Goal: Book appointment/travel/reservation

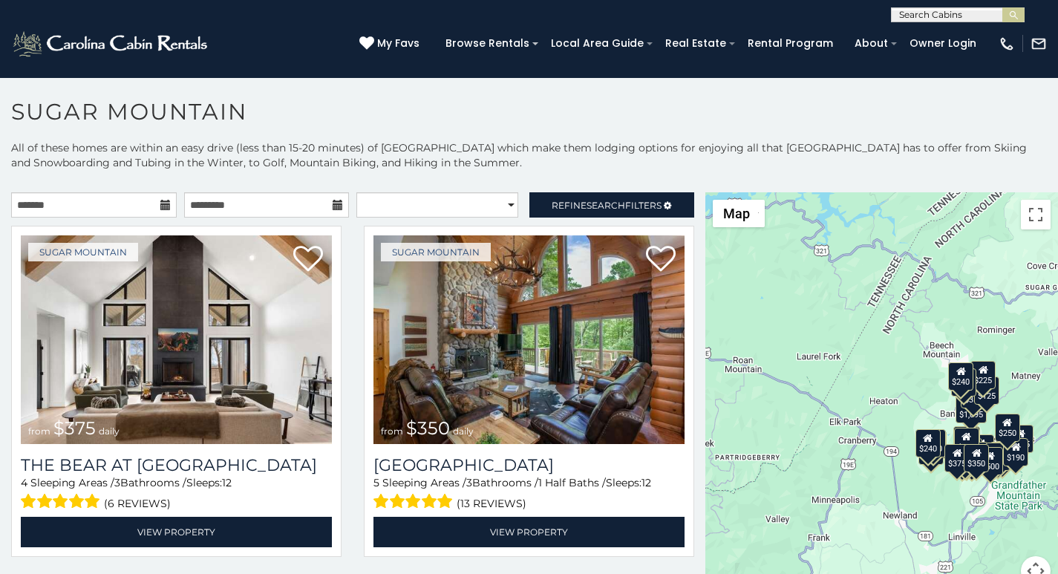
scroll to position [6, 0]
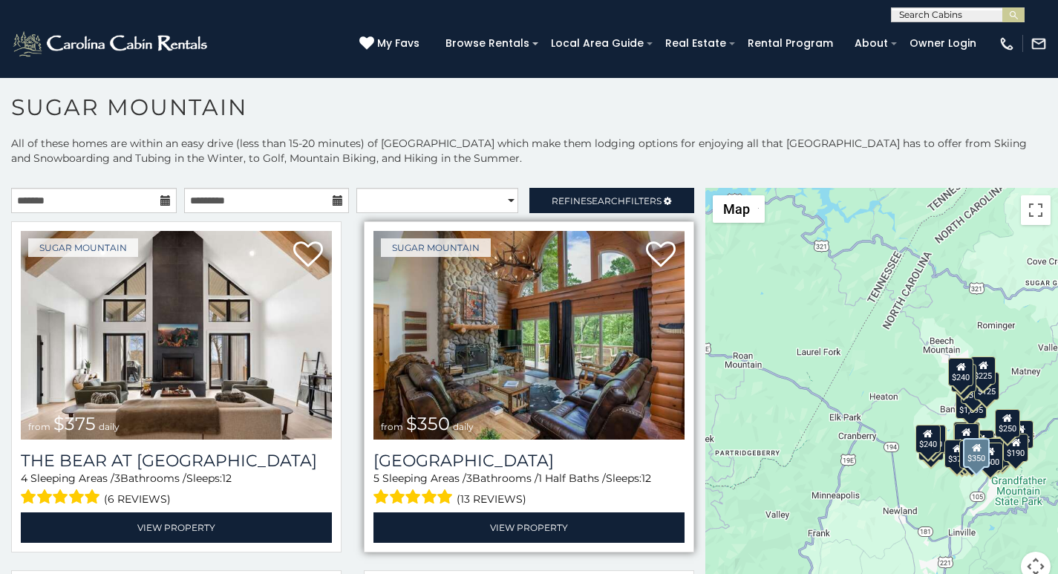
scroll to position [62, 0]
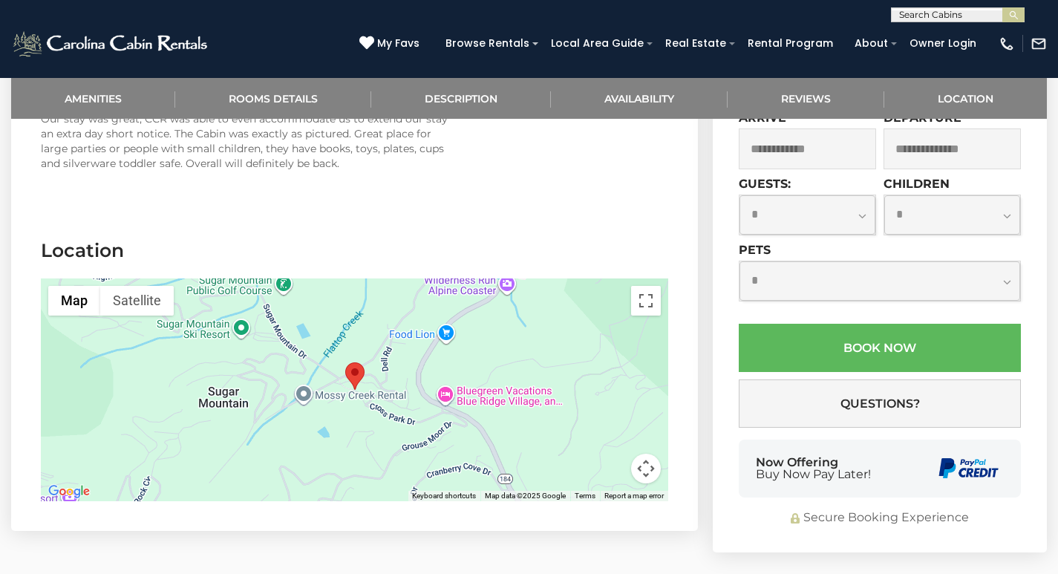
scroll to position [2879, 0]
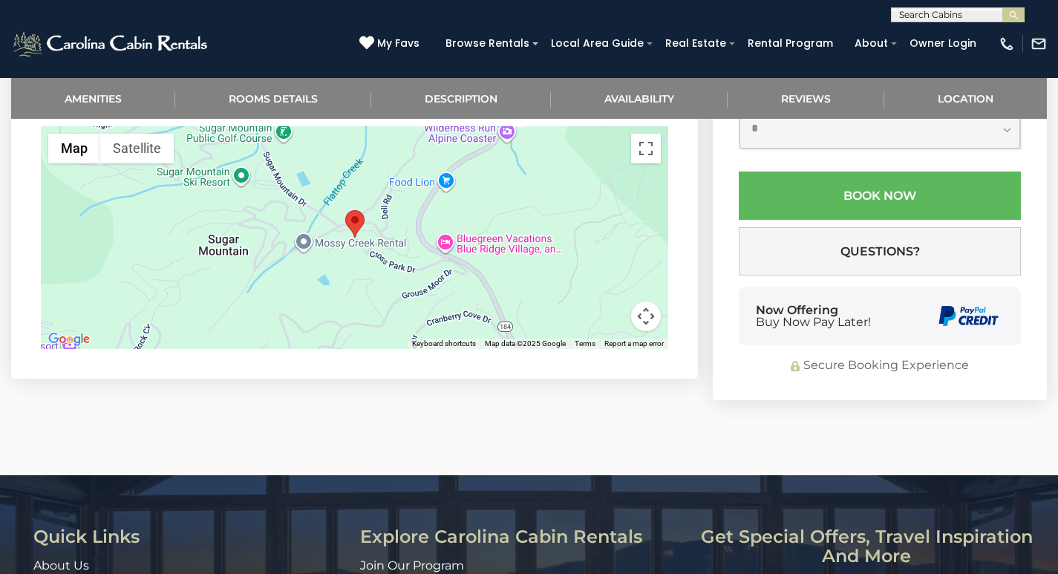
scroll to position [3045, 0]
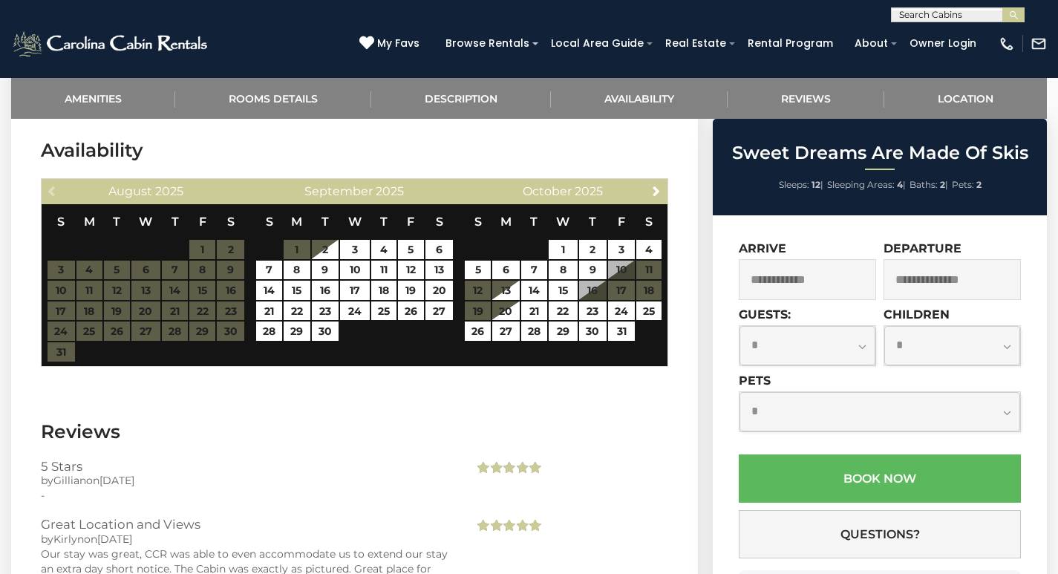
scroll to position [2326, 0]
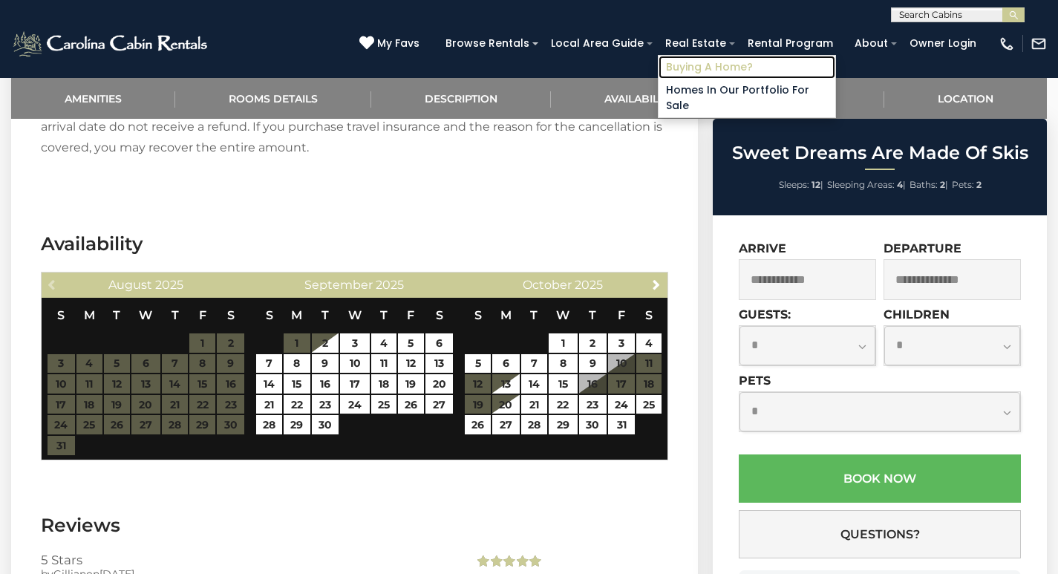
click at [768, 56] on link "Buying A Home?" at bounding box center [747, 67] width 177 height 23
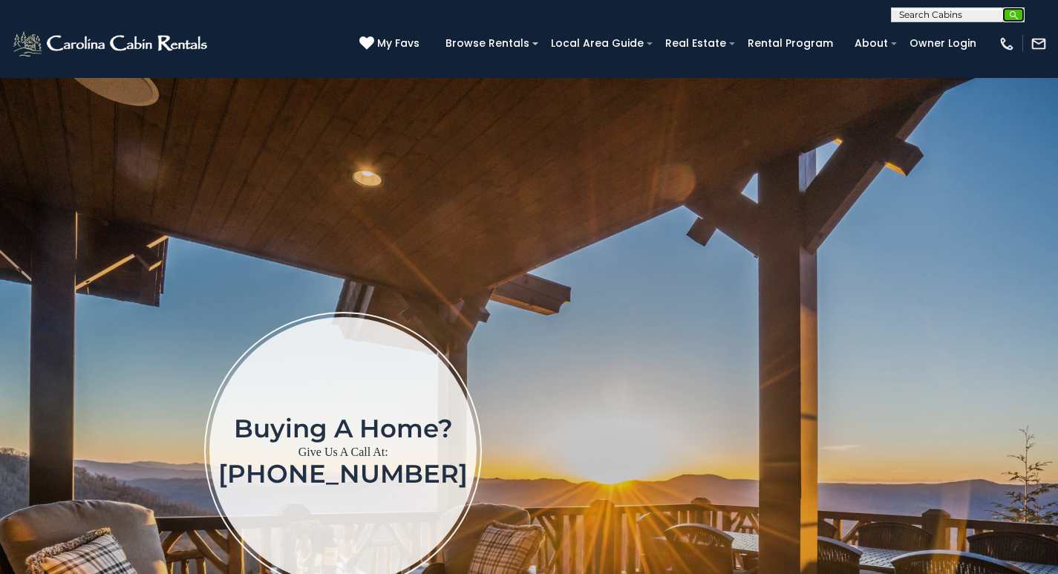
click at [1016, 12] on img "submit" at bounding box center [1013, 15] width 11 height 11
